Goal: Transaction & Acquisition: Purchase product/service

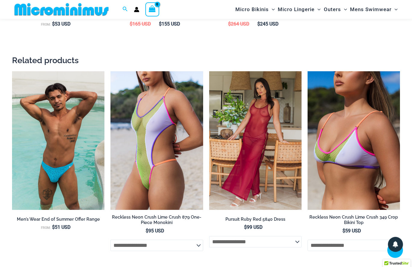
scroll to position [935, 0]
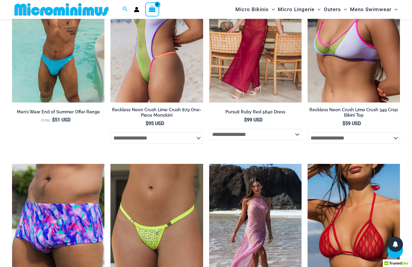
click at [4, 109] on div "Home » The Micro Bikini Shop » Micro Bikinis » Link Tangello 2031 Cheeky Bikini…" at bounding box center [206, 38] width 412 height 1891
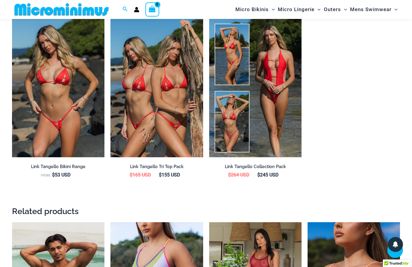
scroll to position [674, 0]
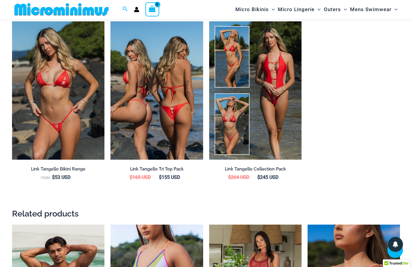
click at [145, 116] on img at bounding box center [156, 90] width 92 height 139
click at [147, 150] on img at bounding box center [156, 90] width 92 height 139
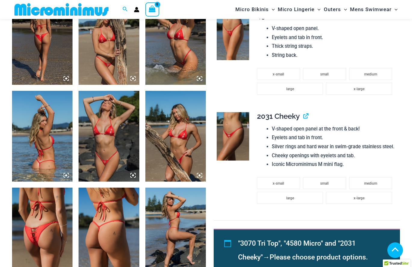
scroll to position [409, 0]
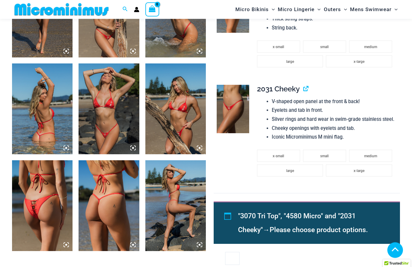
scroll to position [501, 0]
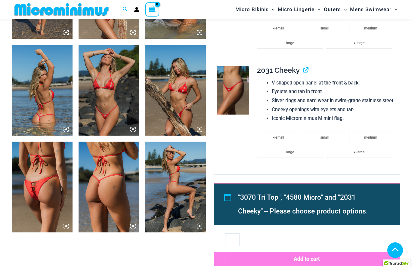
click at [281, 58] on ul "x-small small medium large x-large" at bounding box center [326, 40] width 138 height 36
